Goal: Browse casually: Explore the website without a specific task or goal

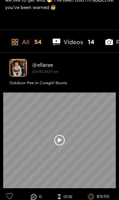
scroll to position [211, 0]
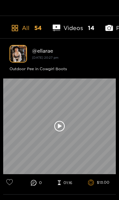
click at [58, 124] on icon at bounding box center [60, 126] width 4 height 5
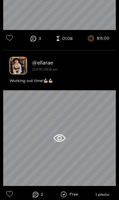
scroll to position [822, 0]
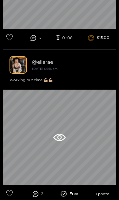
click at [61, 133] on icon at bounding box center [59, 137] width 12 height 8
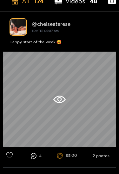
scroll to position [201, 0]
click at [62, 101] on icon at bounding box center [59, 100] width 12 height 8
